Goal: Information Seeking & Learning: Learn about a topic

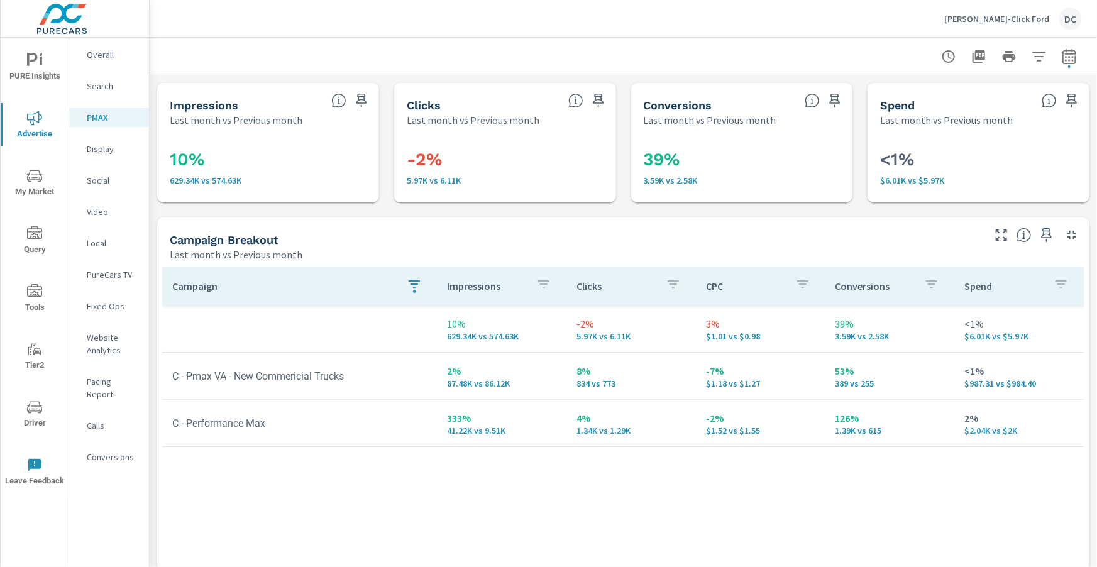
scroll to position [132, 0]
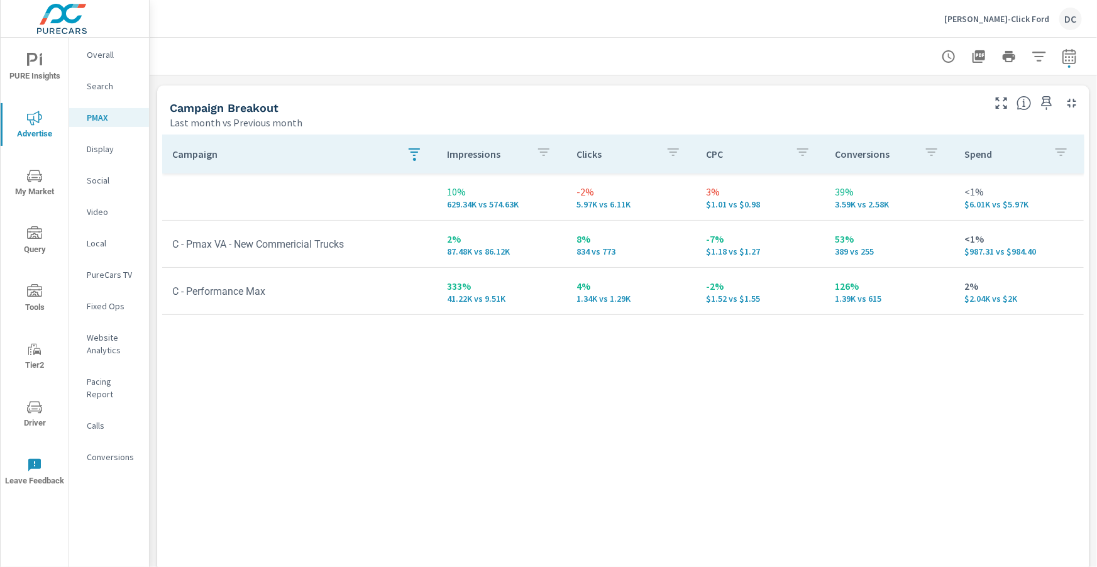
click at [1009, 18] on p "[PERSON_NAME]-Click Ford" at bounding box center [996, 18] width 105 height 11
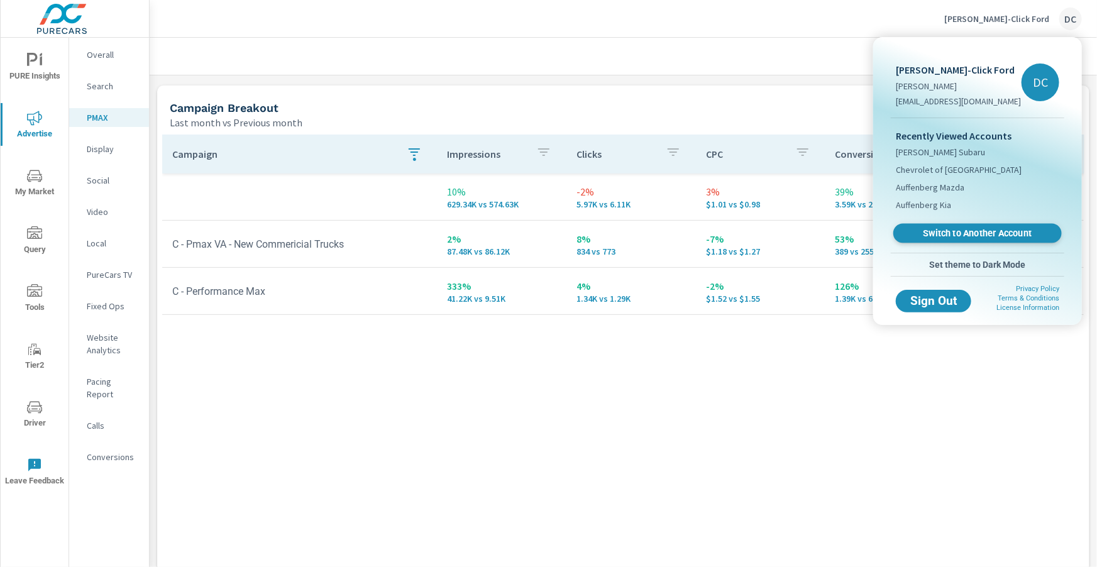
click at [952, 231] on span "Switch to Another Account" at bounding box center [977, 234] width 154 height 12
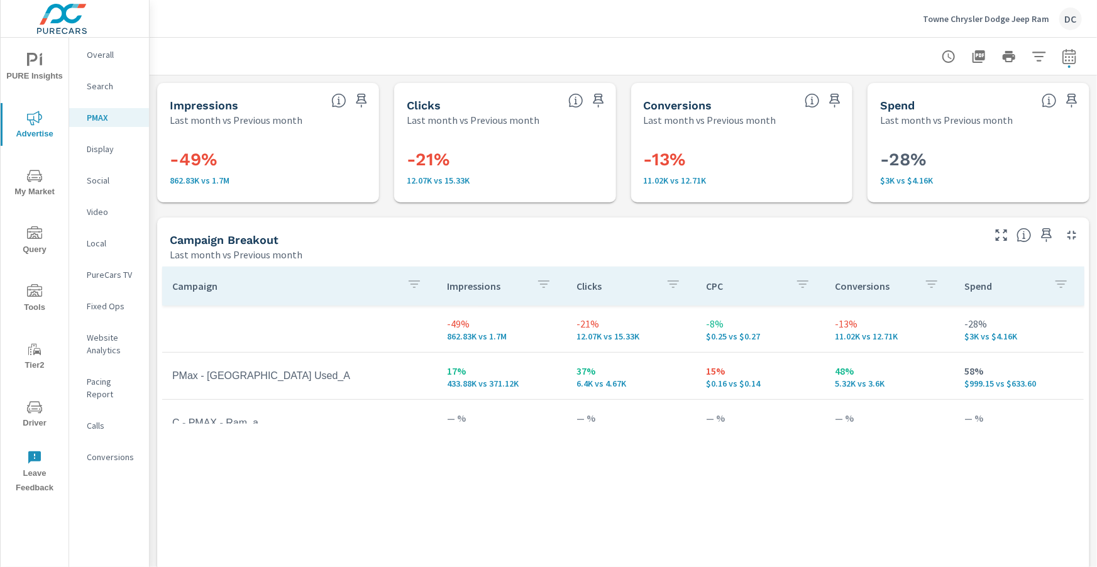
click at [40, 417] on span "Driver" at bounding box center [34, 415] width 60 height 31
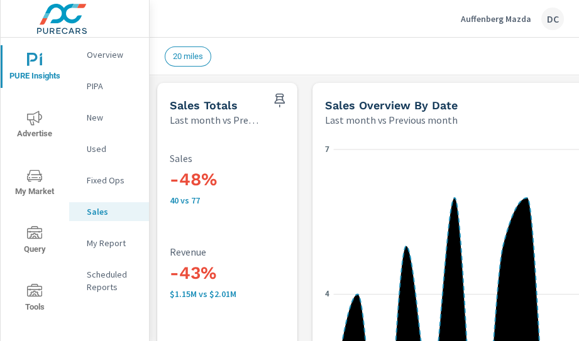
scroll to position [593, 0]
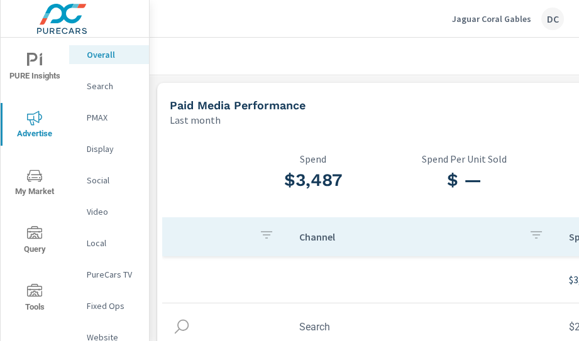
click at [218, 32] on div "Jaguar Coral Gables DC" at bounding box center [364, 18] width 399 height 37
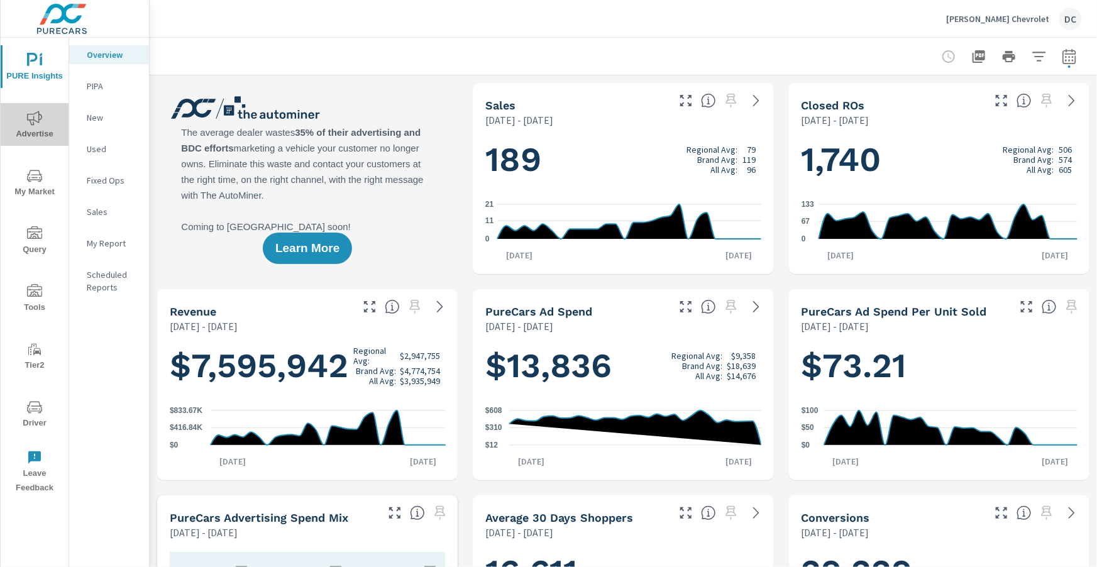
click at [35, 114] on icon "nav menu" at bounding box center [34, 118] width 15 height 15
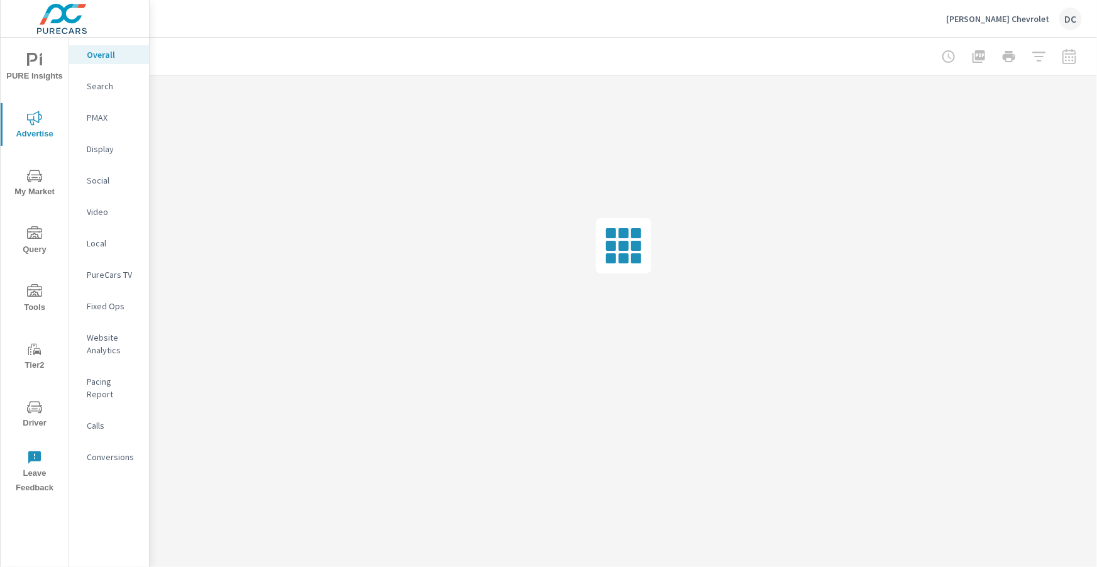
click at [578, 62] on div at bounding box center [1009, 56] width 146 height 25
click at [578, 61] on div at bounding box center [1009, 56] width 146 height 25
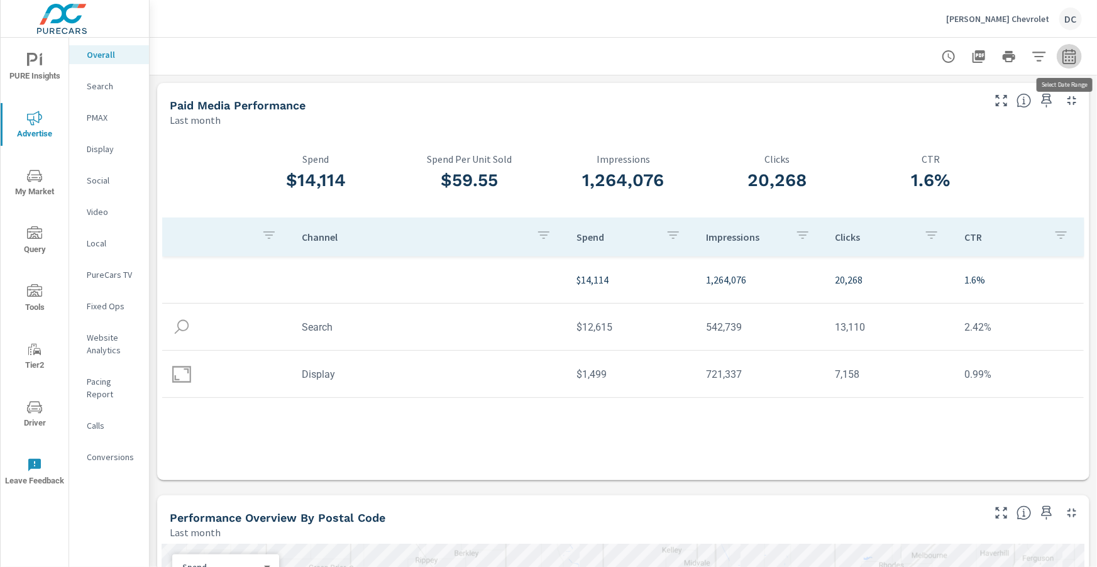
click at [578, 56] on icon "button" at bounding box center [1069, 58] width 8 height 5
select select "Last month"
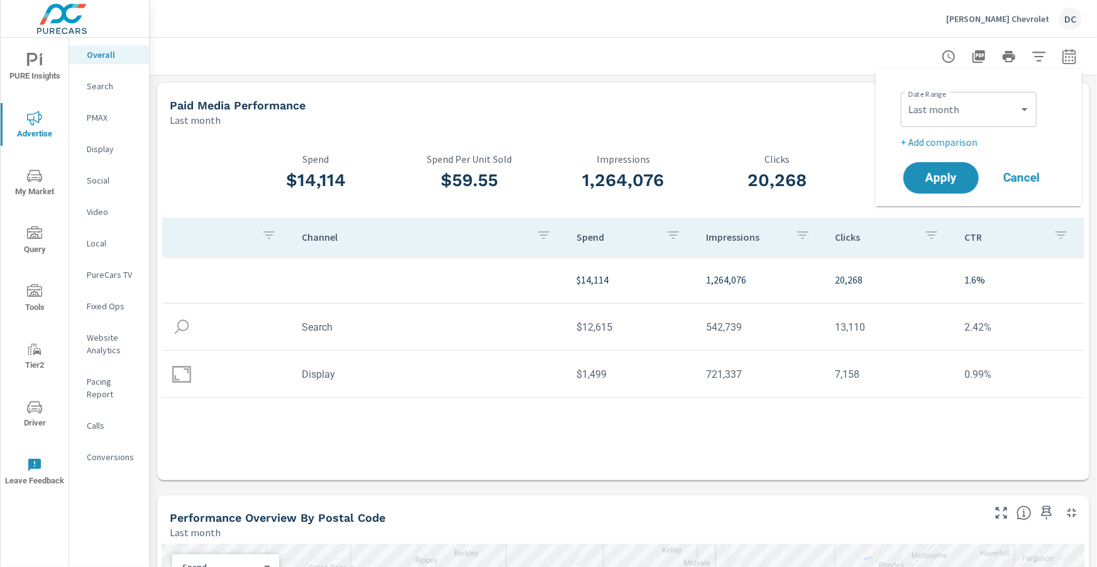
click at [578, 139] on p "+ Add comparison" at bounding box center [981, 141] width 161 height 15
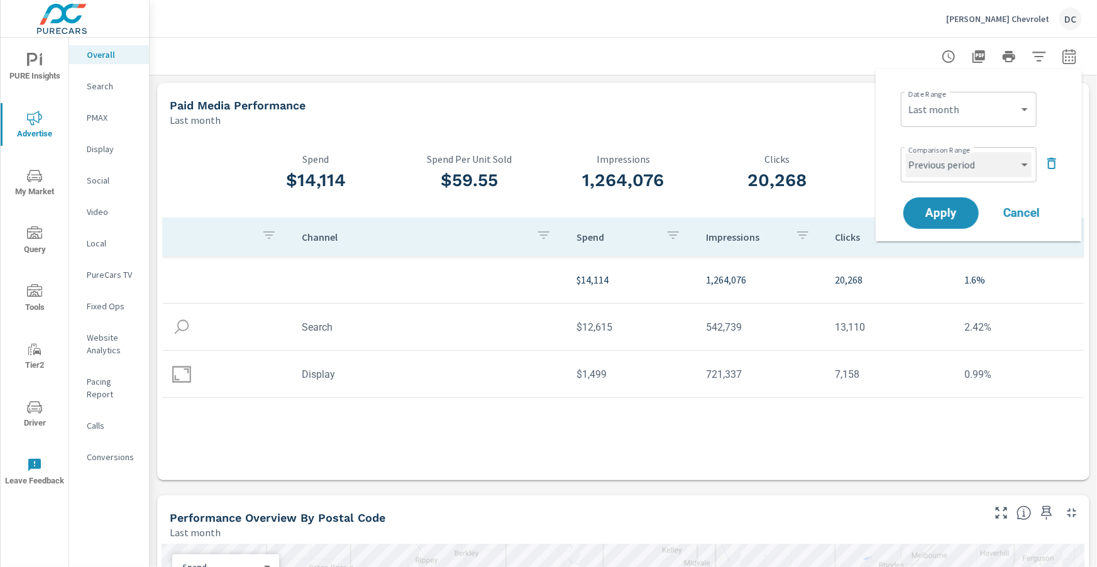
click at [578, 160] on select "Custom Previous period Previous month Previous year" at bounding box center [969, 164] width 126 height 25
click at [578, 152] on select "Custom Previous period Previous month Previous year" at bounding box center [969, 164] width 126 height 25
select select "Previous month"
click at [578, 214] on span "Apply" at bounding box center [941, 213] width 52 height 12
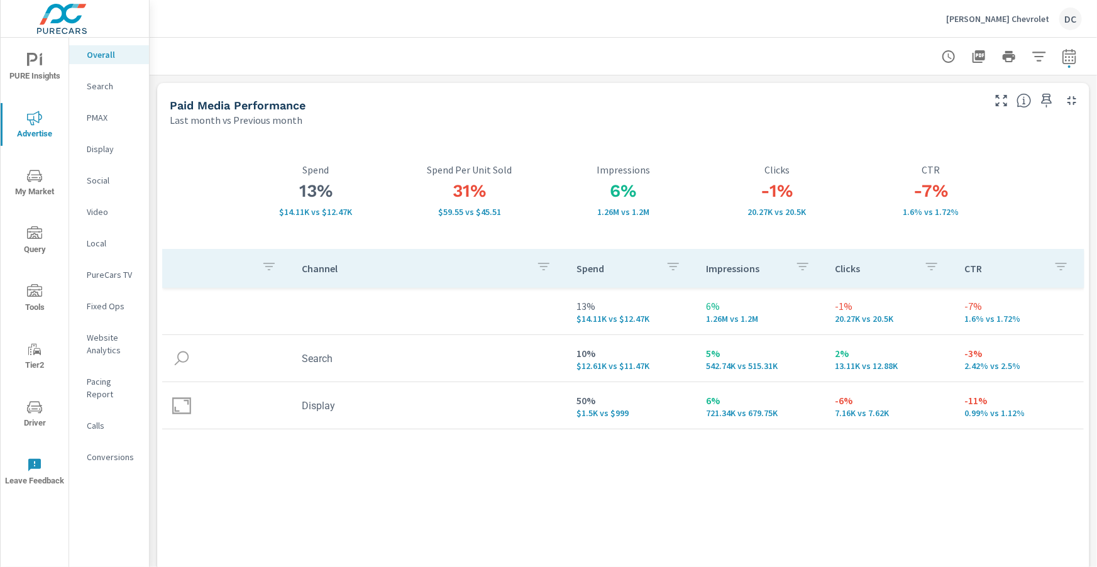
click at [41, 62] on icon "nav menu" at bounding box center [41, 60] width 3 height 9
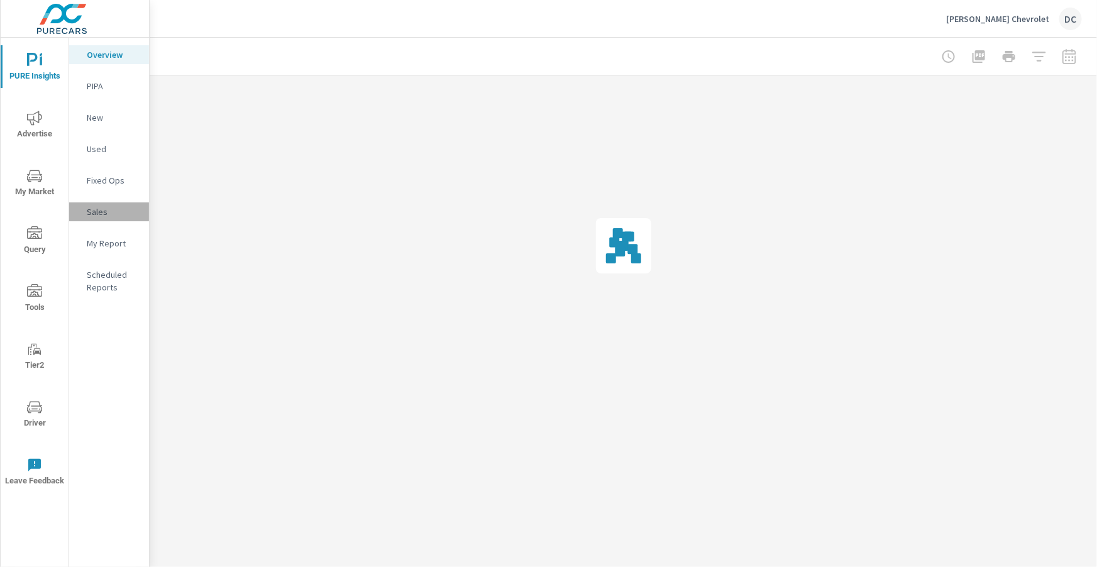
click at [100, 217] on p "Sales" at bounding box center [113, 212] width 52 height 13
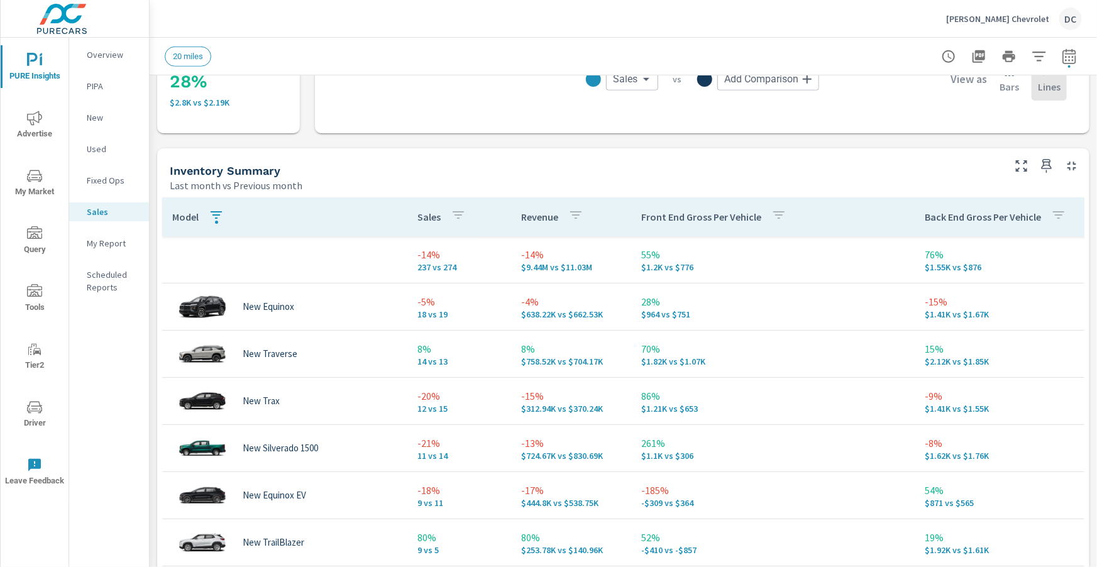
scroll to position [471, 0]
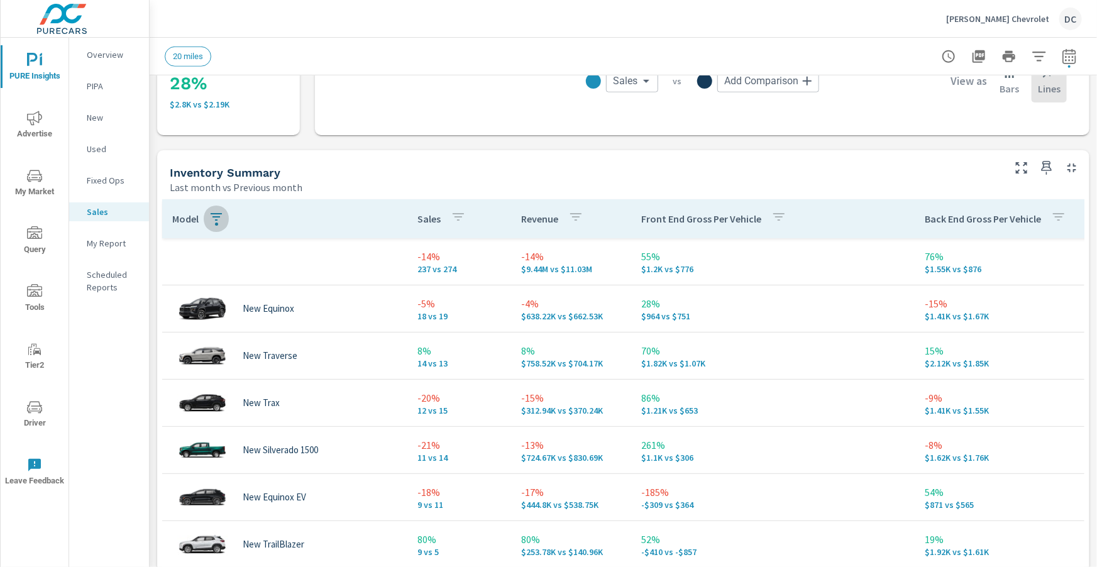
click at [219, 216] on icon "button" at bounding box center [216, 216] width 15 height 15
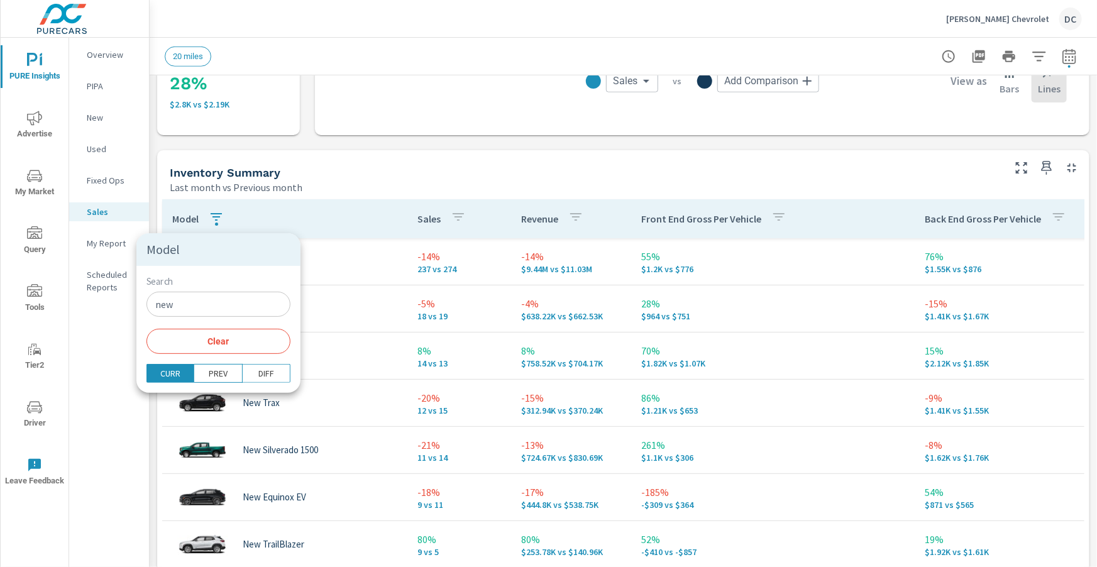
click at [292, 211] on div at bounding box center [548, 283] width 1097 height 567
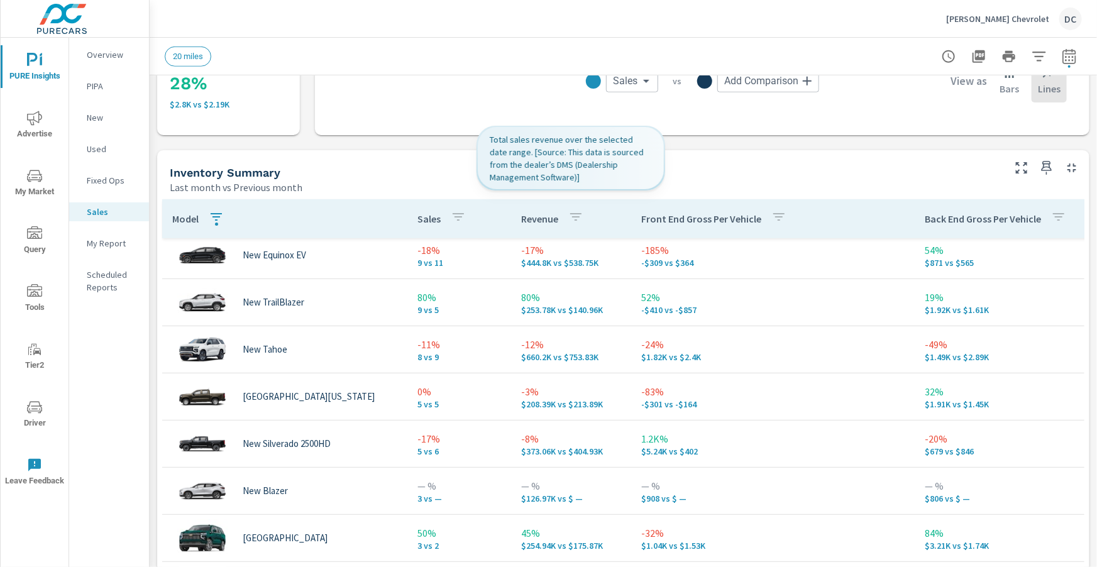
scroll to position [249, 0]
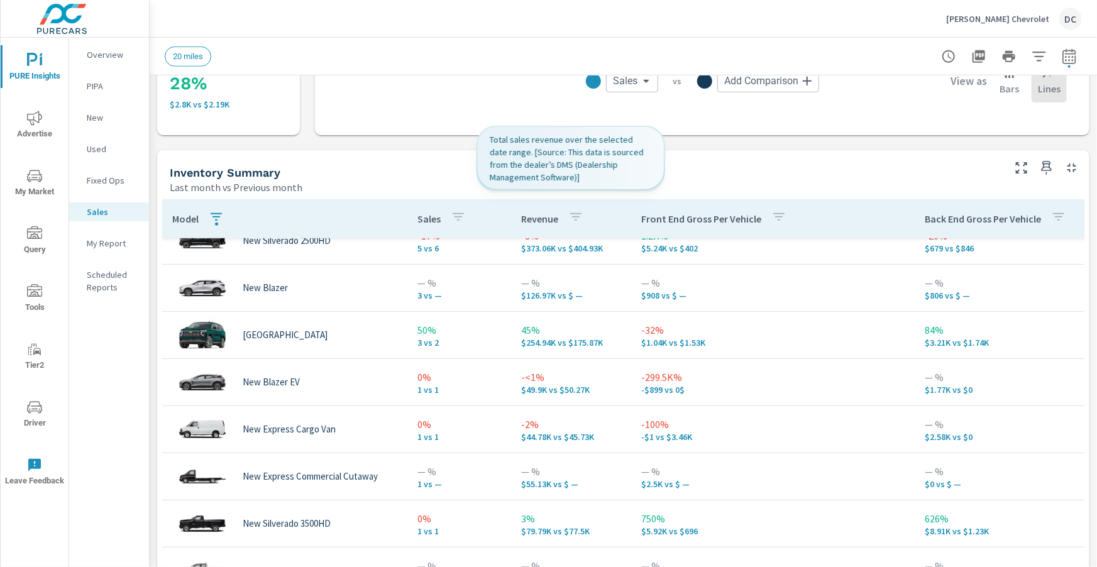
scroll to position [447, 0]
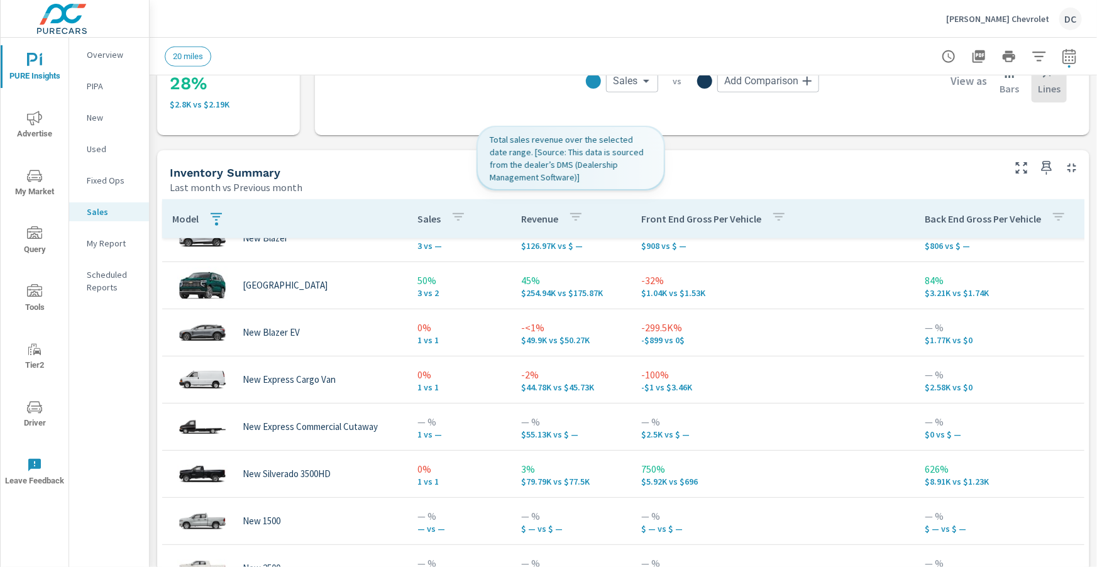
scroll to position [495, 3]
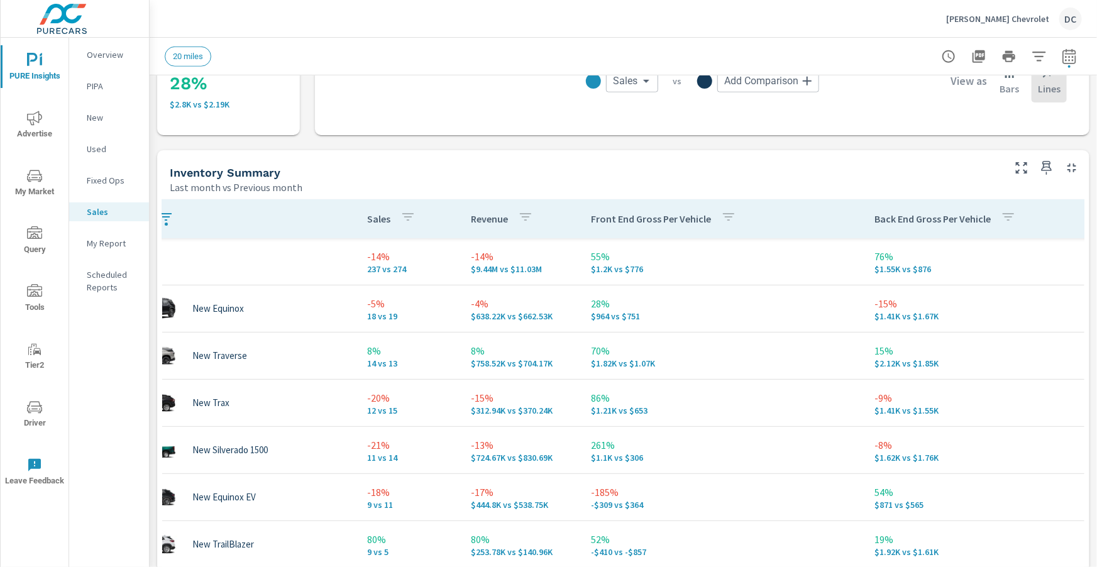
scroll to position [0, 50]
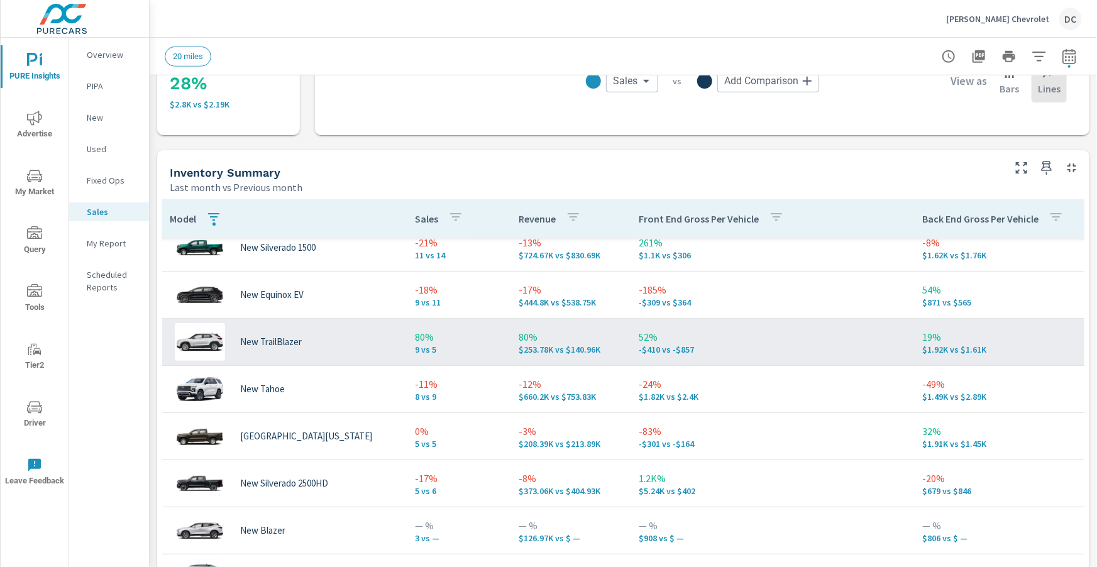
scroll to position [123, 3]
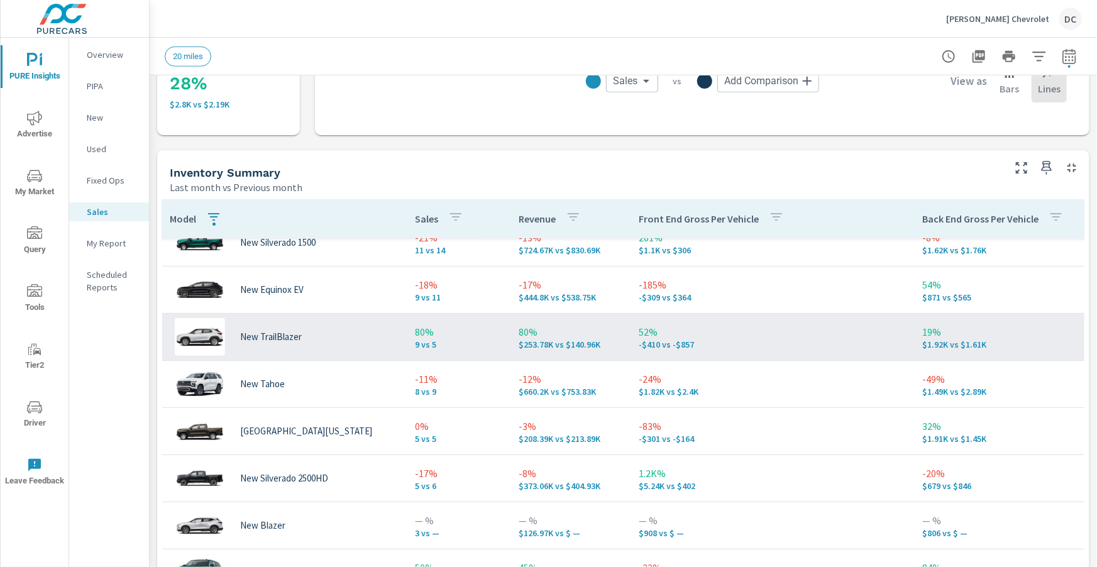
scroll to position [207, 13]
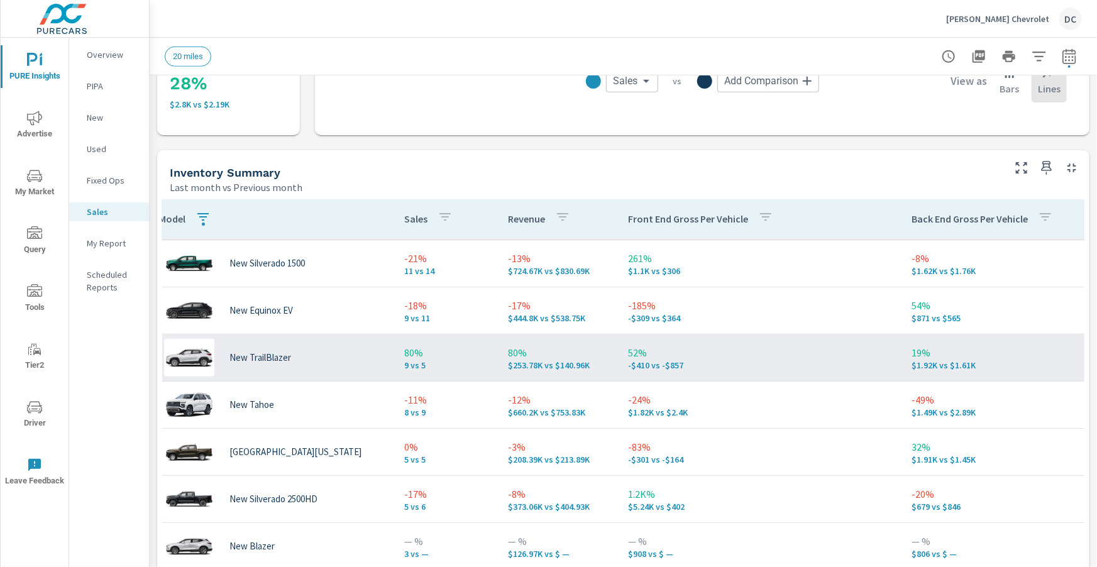
scroll to position [181, 13]
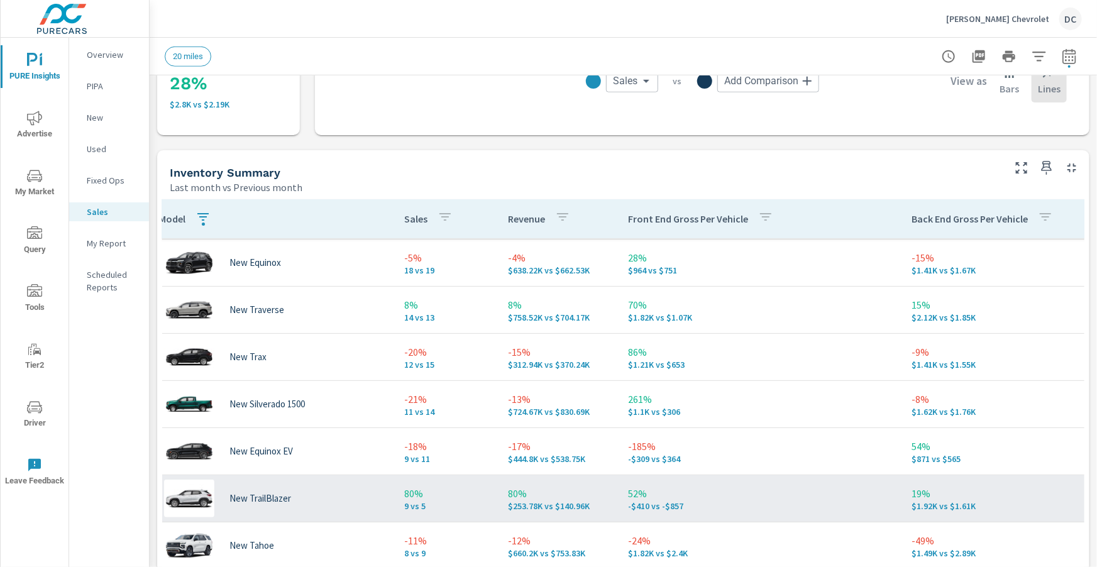
scroll to position [44, 13]
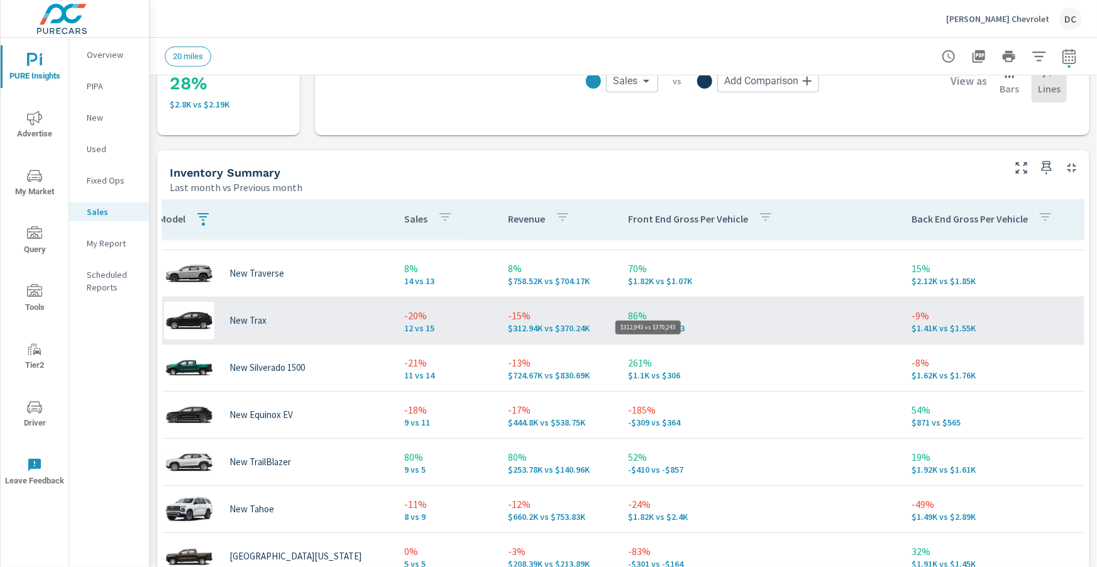
scroll to position [58, 13]
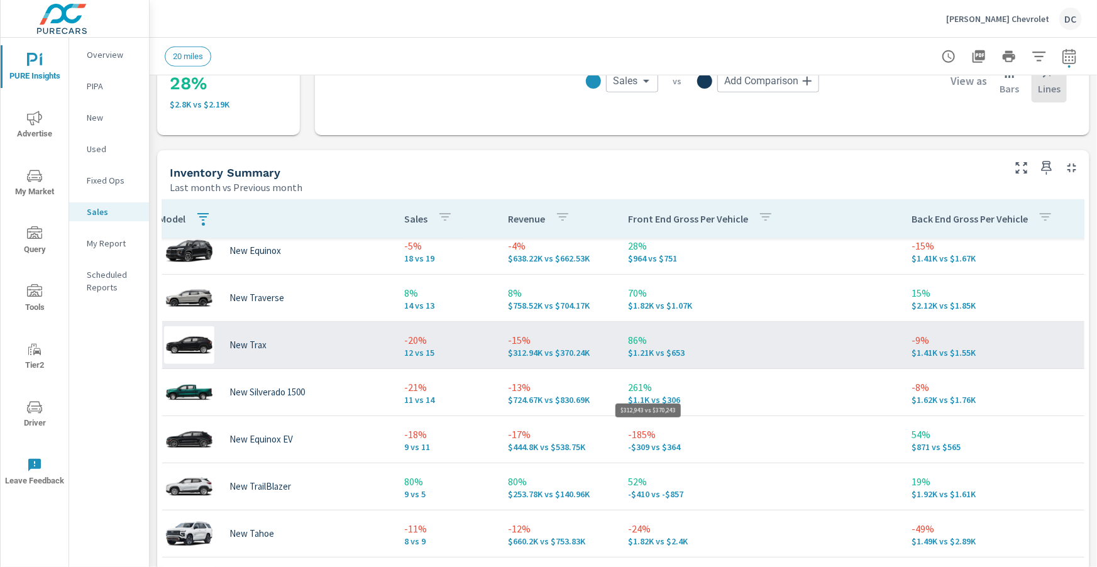
scroll to position [0, 13]
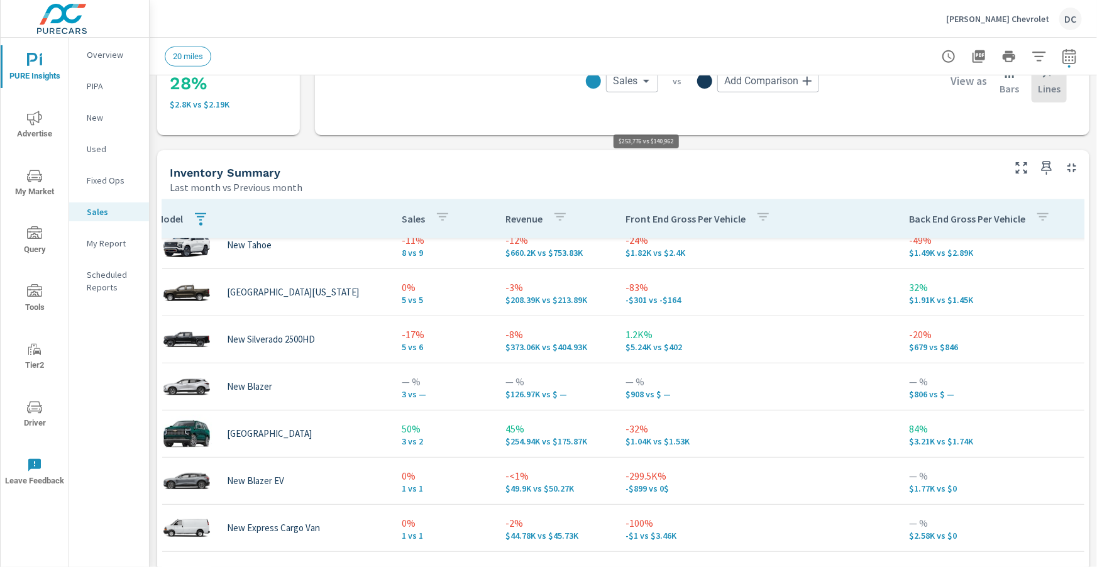
scroll to position [417, 16]
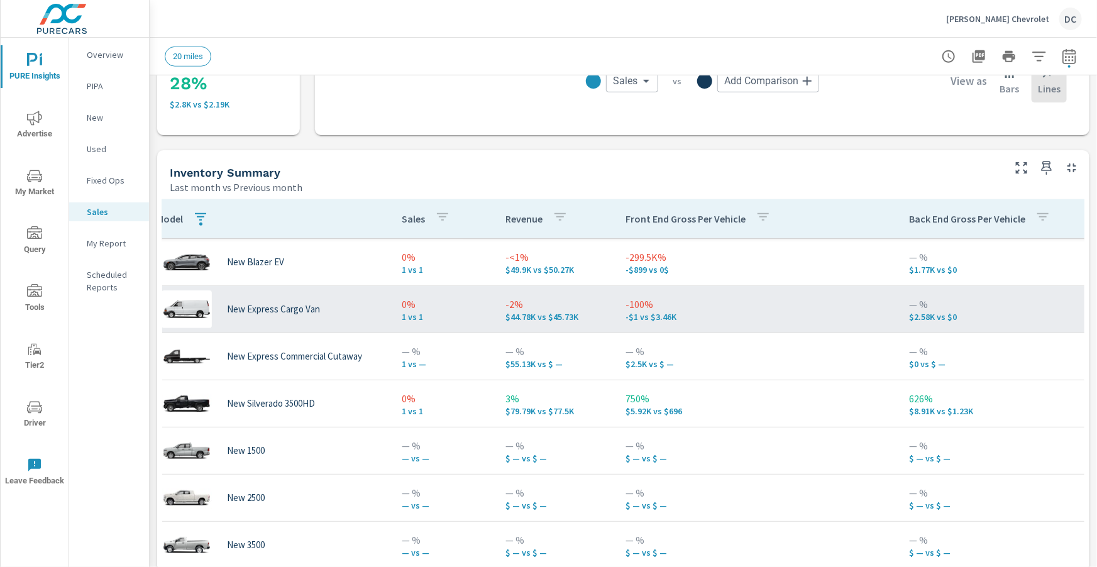
scroll to position [637, 16]
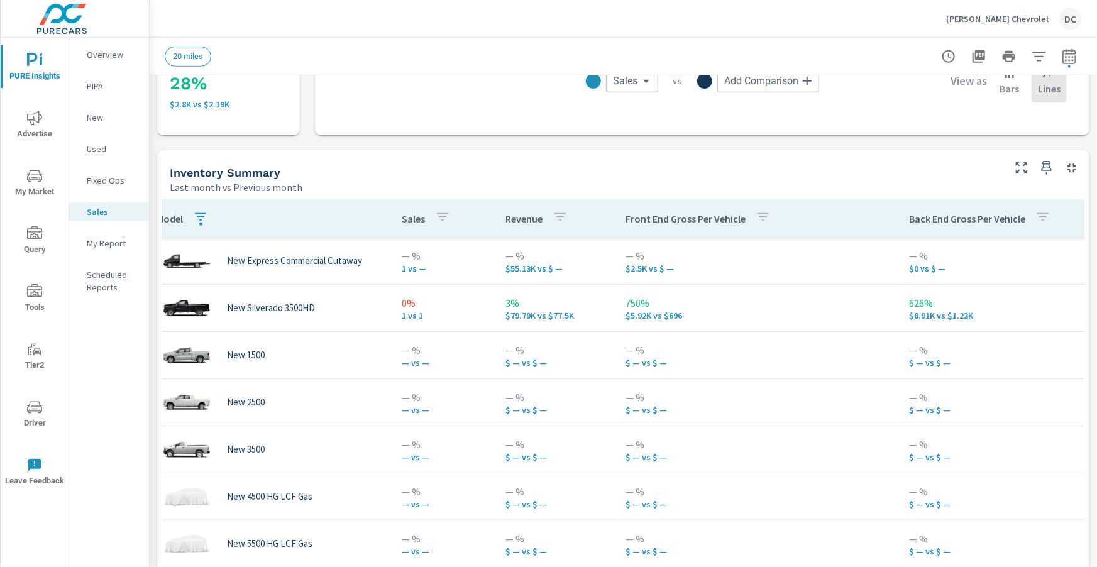
scroll to position [353, 16]
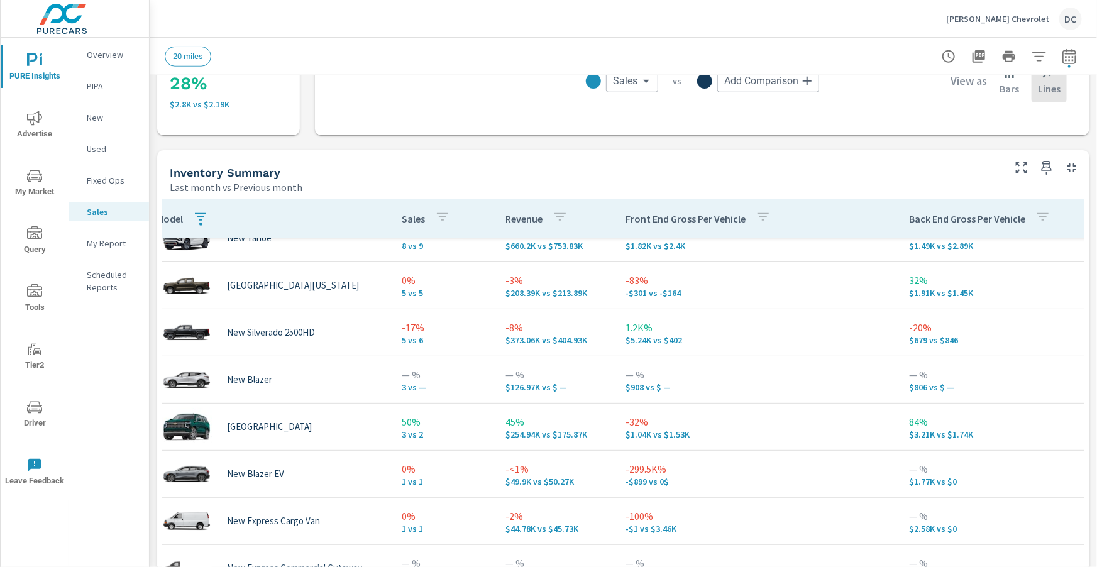
scroll to position [0, 16]
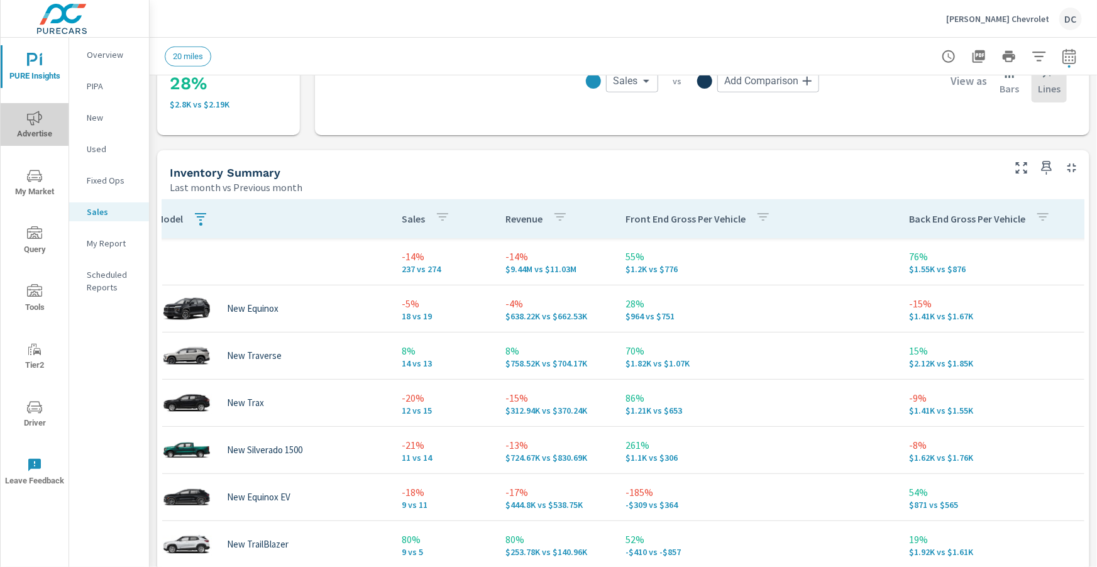
click at [33, 112] on icon "nav menu" at bounding box center [34, 118] width 15 height 15
